Goal: Task Accomplishment & Management: Manage account settings

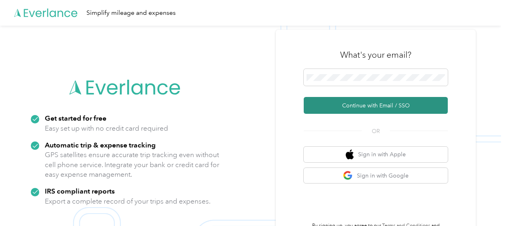
click at [336, 102] on button "Continue with Email / SSO" at bounding box center [376, 105] width 144 height 17
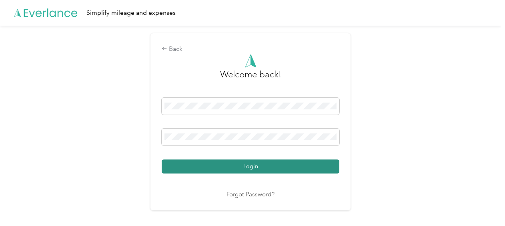
click at [278, 172] on button "Login" at bounding box center [251, 166] width 178 height 14
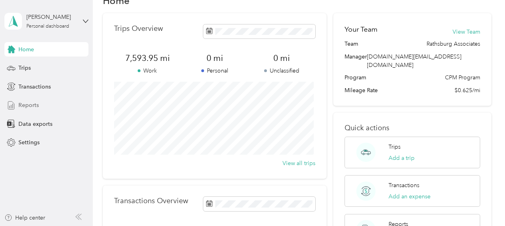
click at [30, 110] on div "Reports" at bounding box center [46, 105] width 84 height 14
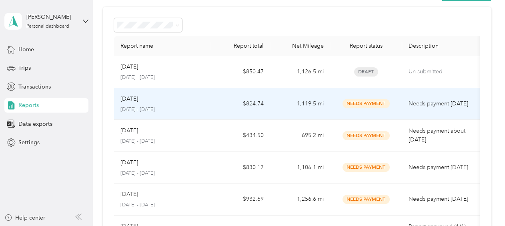
scroll to position [24, 0]
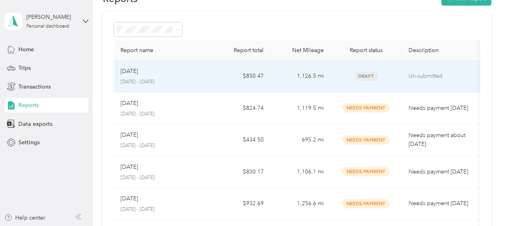
click at [395, 72] on div "Draft" at bounding box center [366, 76] width 59 height 9
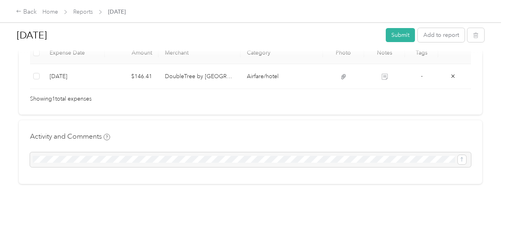
scroll to position [158, 0]
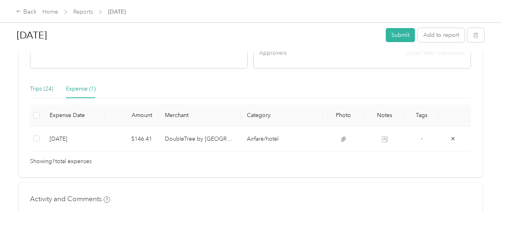
click at [36, 89] on div "Trips (24)" at bounding box center [41, 88] width 23 height 9
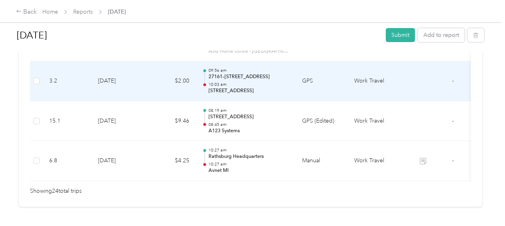
scroll to position [1058, 0]
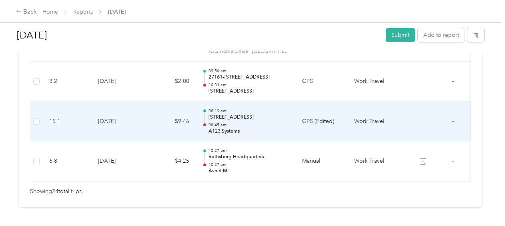
click at [282, 122] on p "08:45 am" at bounding box center [248, 125] width 81 height 6
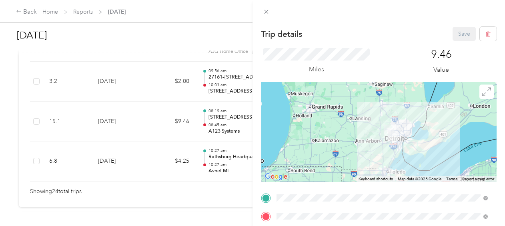
click at [380, 52] on div "Miles 9.46 Value" at bounding box center [379, 61] width 236 height 41
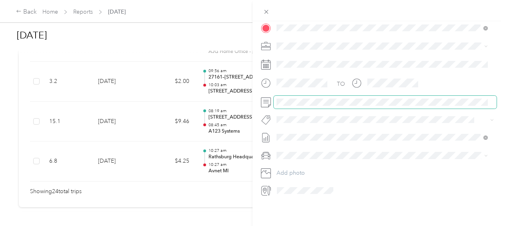
scroll to position [0, 0]
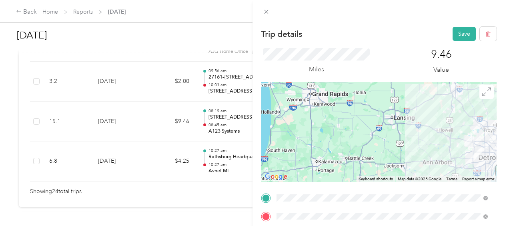
click at [444, 41] on div "Miles 9.46 Value" at bounding box center [379, 61] width 236 height 41
click at [453, 35] on button "Save" at bounding box center [464, 34] width 23 height 14
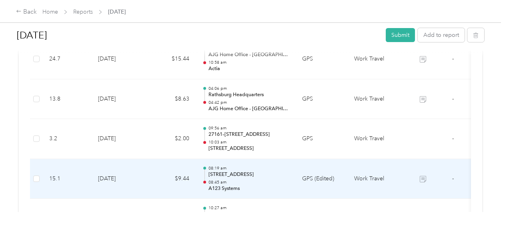
scroll to position [992, 0]
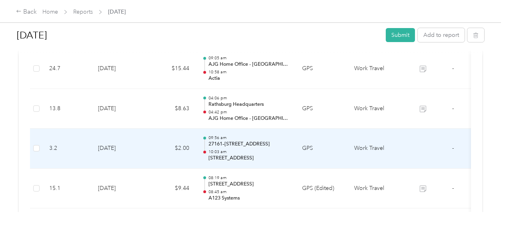
click at [246, 158] on td "09:56 am 27161–27199 Cabaret Dr, Novi, MI 10:03 am 25901 Meadowbrook Rd, Novi, …" at bounding box center [246, 148] width 100 height 40
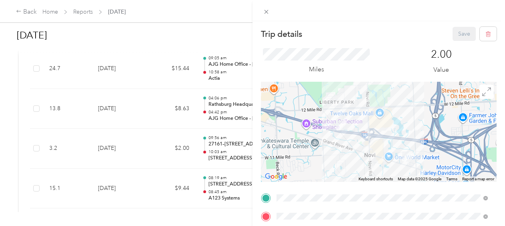
click at [10, 104] on div "Trip details Save This trip cannot be edited because it is either under review,…" at bounding box center [252, 113] width 505 height 226
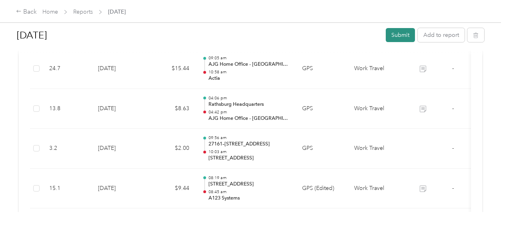
click at [396, 34] on button "Submit" at bounding box center [400, 35] width 29 height 14
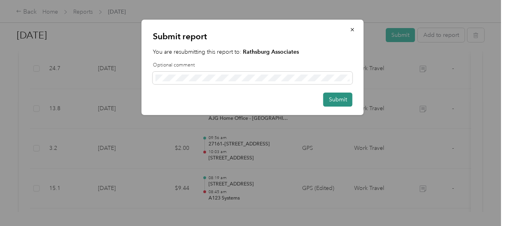
click at [332, 96] on button "Submit" at bounding box center [337, 99] width 29 height 14
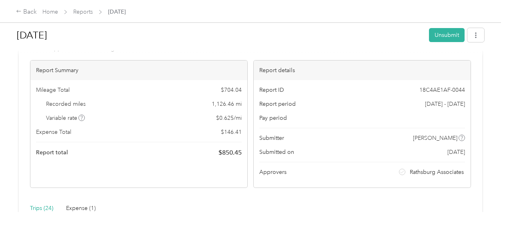
scroll to position [0, 0]
